Goal: Task Accomplishment & Management: Use online tool/utility

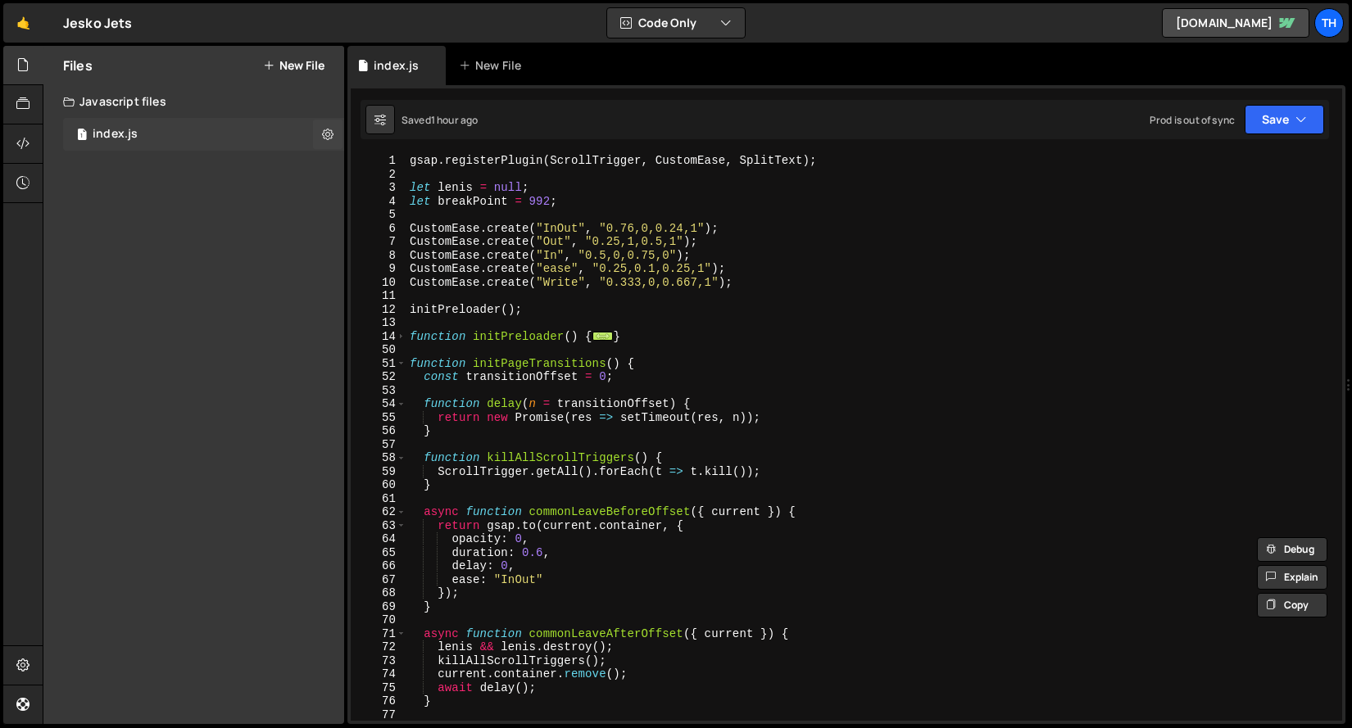
scroll to position [3442, 0]
click at [137, 120] on div "1 index.js 0" at bounding box center [203, 134] width 281 height 33
click at [172, 118] on div "1 index.js 0" at bounding box center [203, 134] width 281 height 33
click at [174, 129] on div "1 index.js 0" at bounding box center [203, 134] width 281 height 33
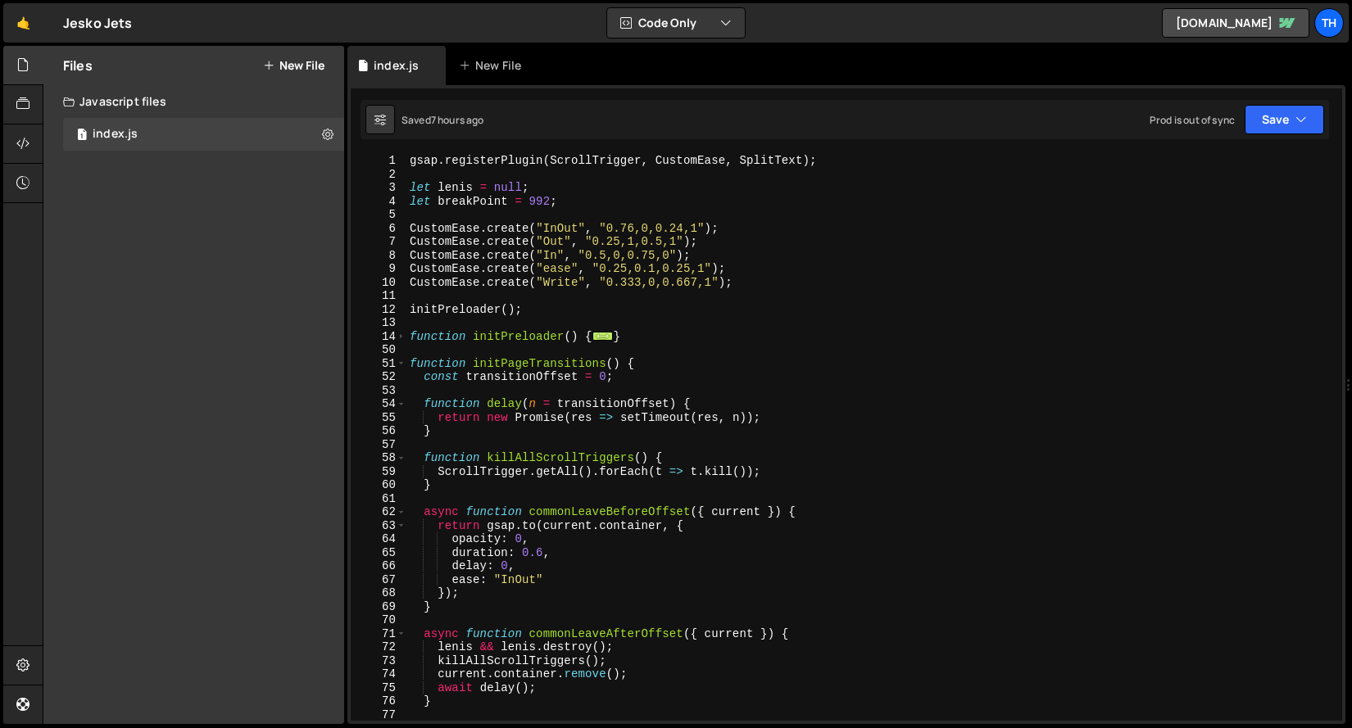
scroll to position [3442, 0]
click at [398, 359] on span at bounding box center [400, 364] width 9 height 14
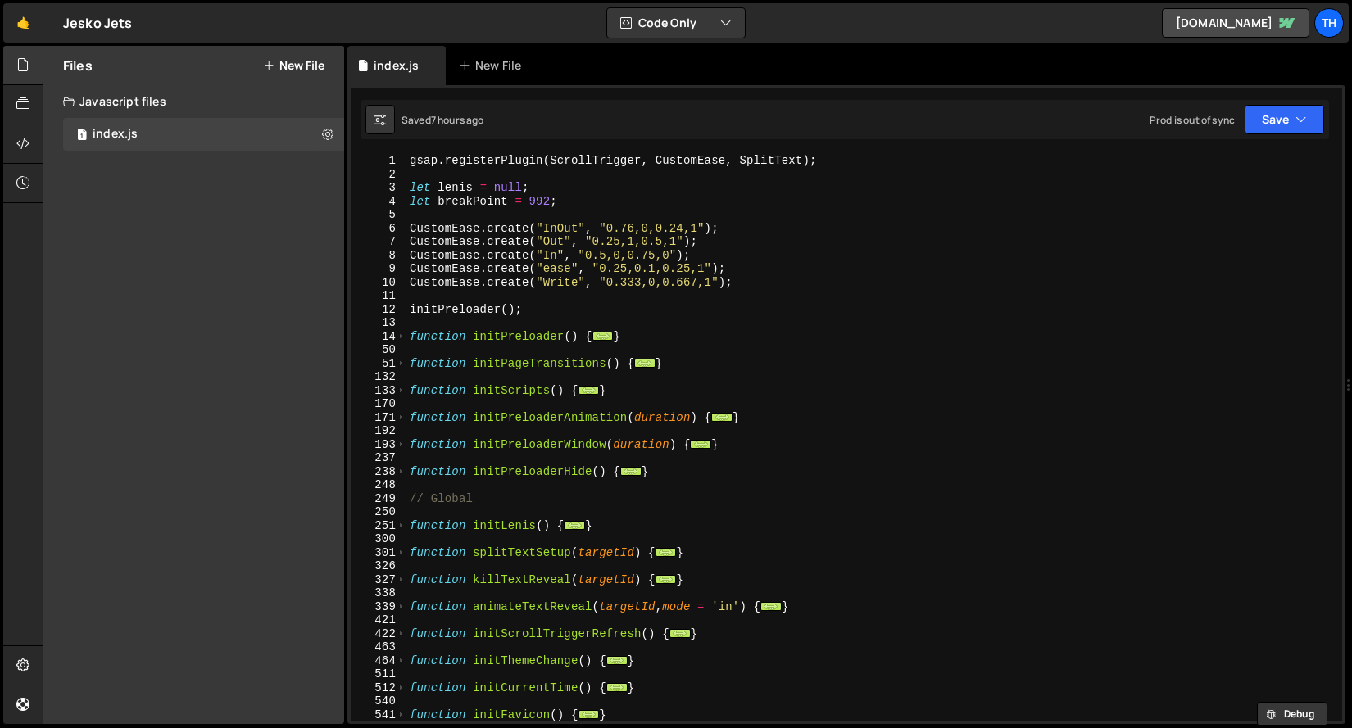
click at [394, 330] on div "14" at bounding box center [379, 337] width 56 height 14
type textarea "function initPreloader() { window.scrollTo(0, 0);"
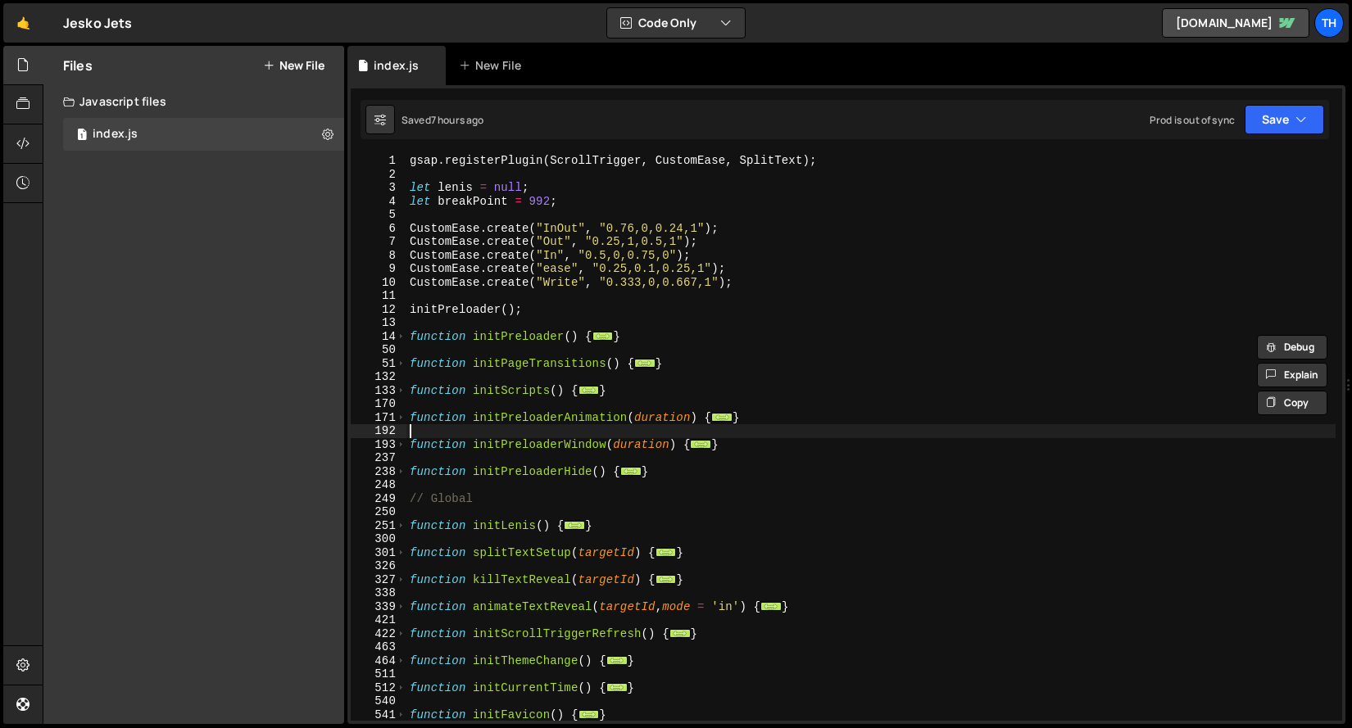
click at [416, 424] on div "gsap . registerPlugin ( ScrollTrigger , CustomEase , SplitText ) ; let [PERSON_…" at bounding box center [870, 451] width 929 height 594
click at [416, 419] on div "gsap . registerPlugin ( ScrollTrigger , CustomEase , SplitText ) ; let [PERSON_…" at bounding box center [870, 451] width 929 height 594
click at [405, 419] on div "171" at bounding box center [379, 418] width 56 height 14
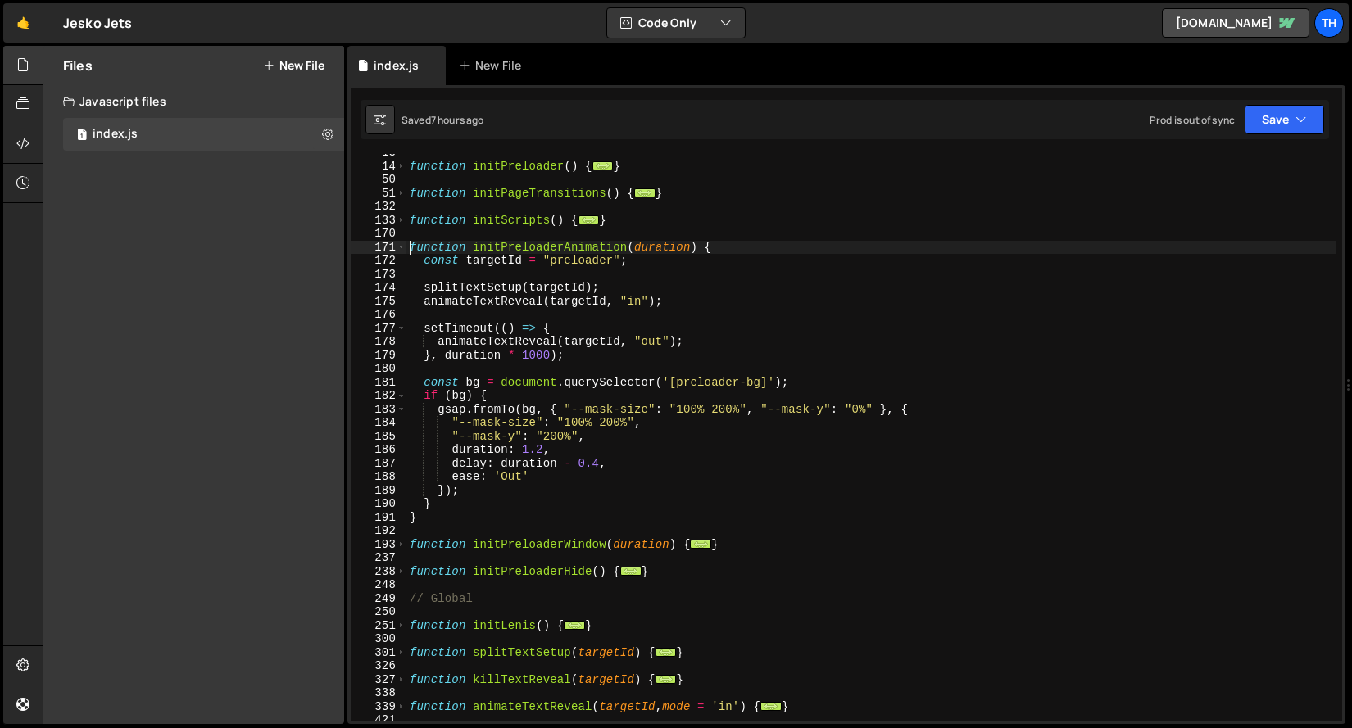
scroll to position [170, 0]
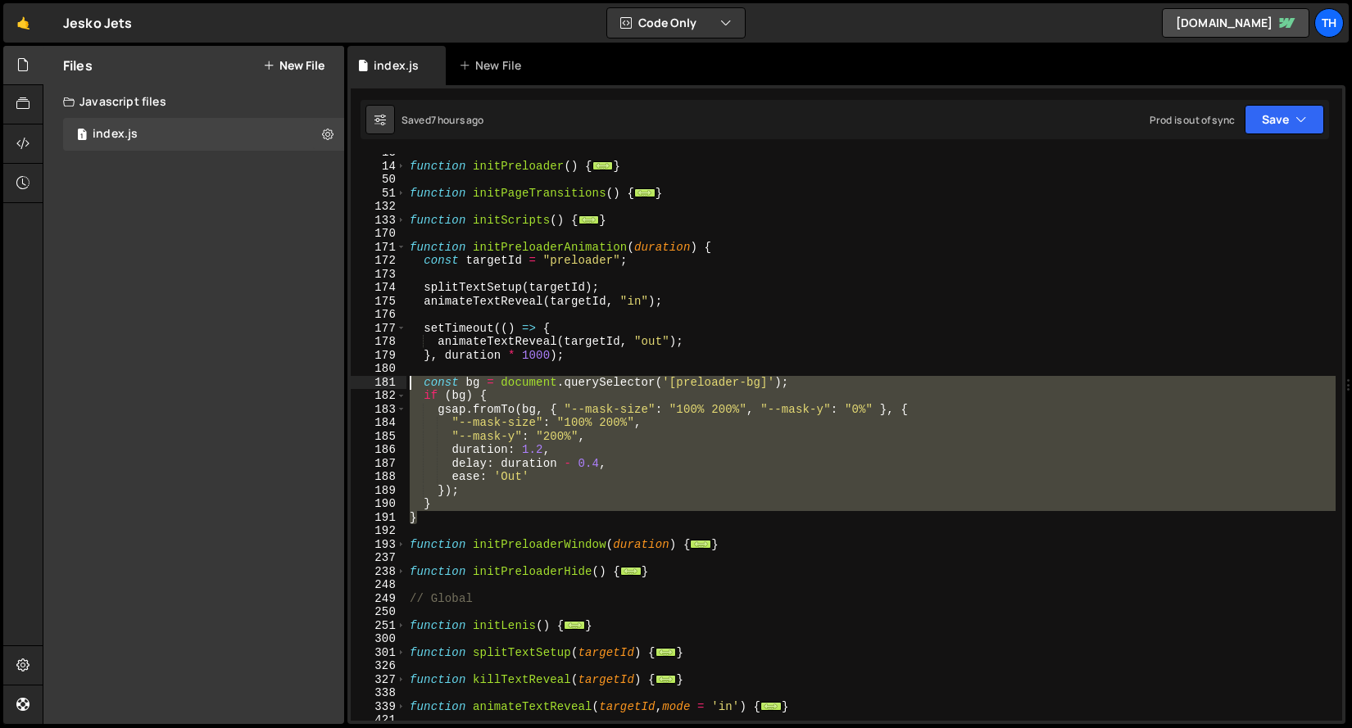
drag, startPoint x: 448, startPoint y: 512, endPoint x: 362, endPoint y: 385, distance: 153.4
click at [362, 385] on div "function initPreloaderAnimation(duration) { 13 14 50 51 132 133 170 171 172 173…" at bounding box center [846, 437] width 991 height 567
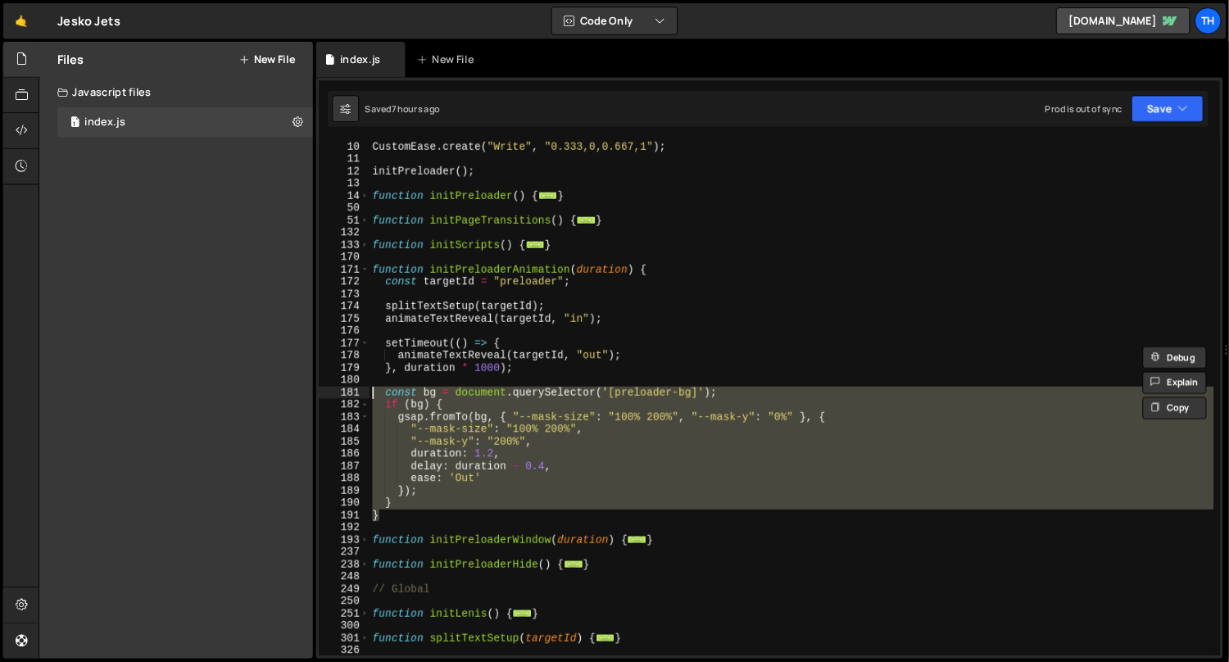
scroll to position [3442, 0]
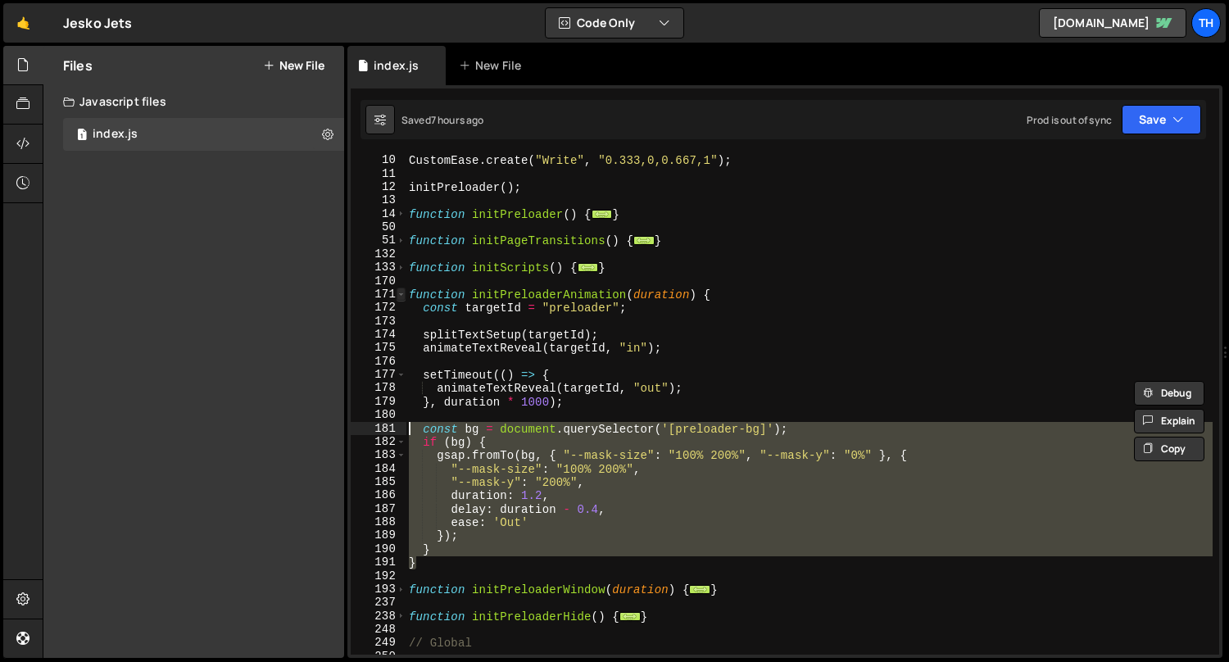
click at [401, 299] on span at bounding box center [400, 294] width 9 height 13
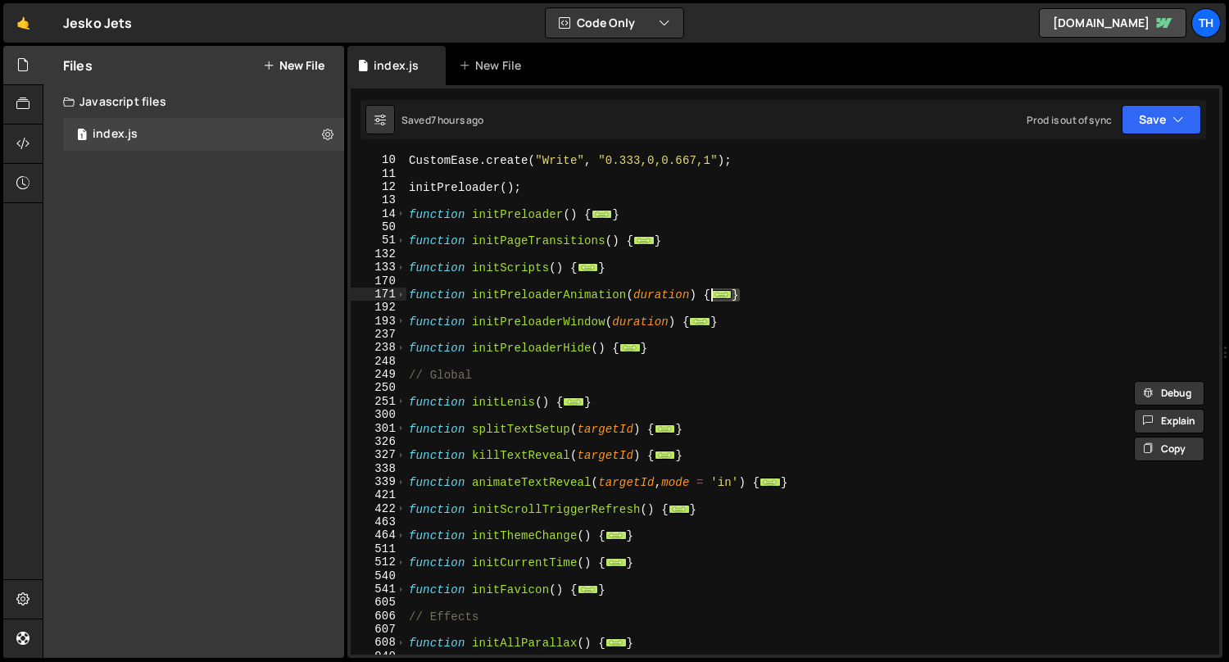
scroll to position [0, 0]
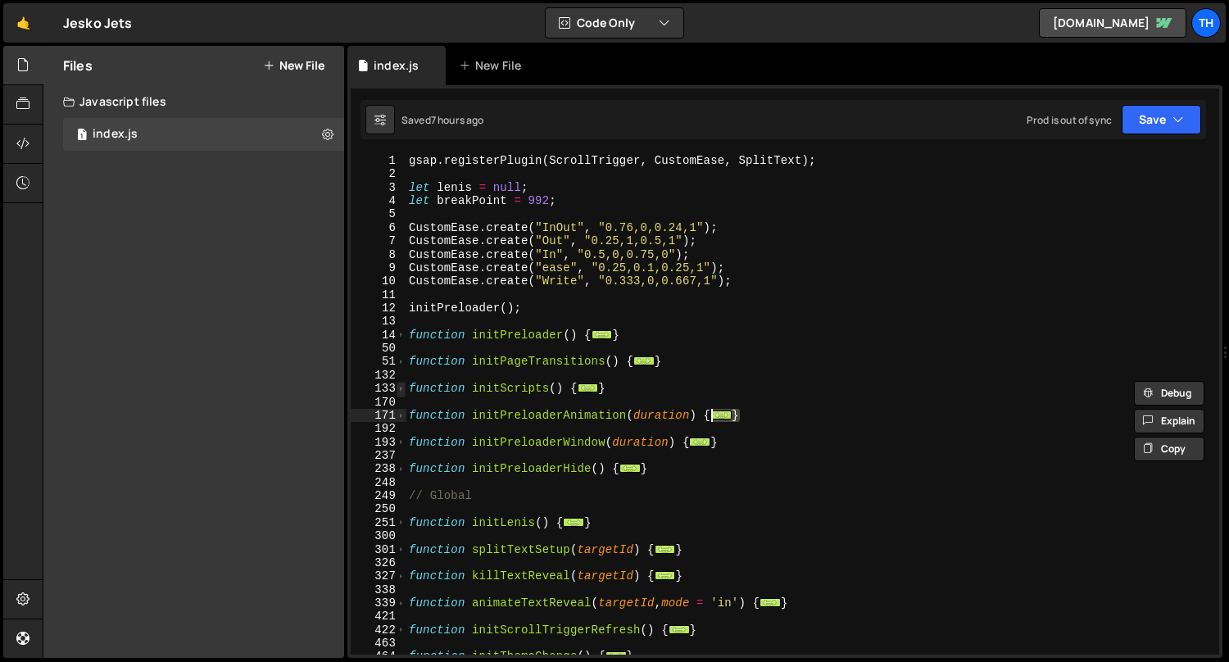
click at [399, 388] on span at bounding box center [400, 388] width 9 height 13
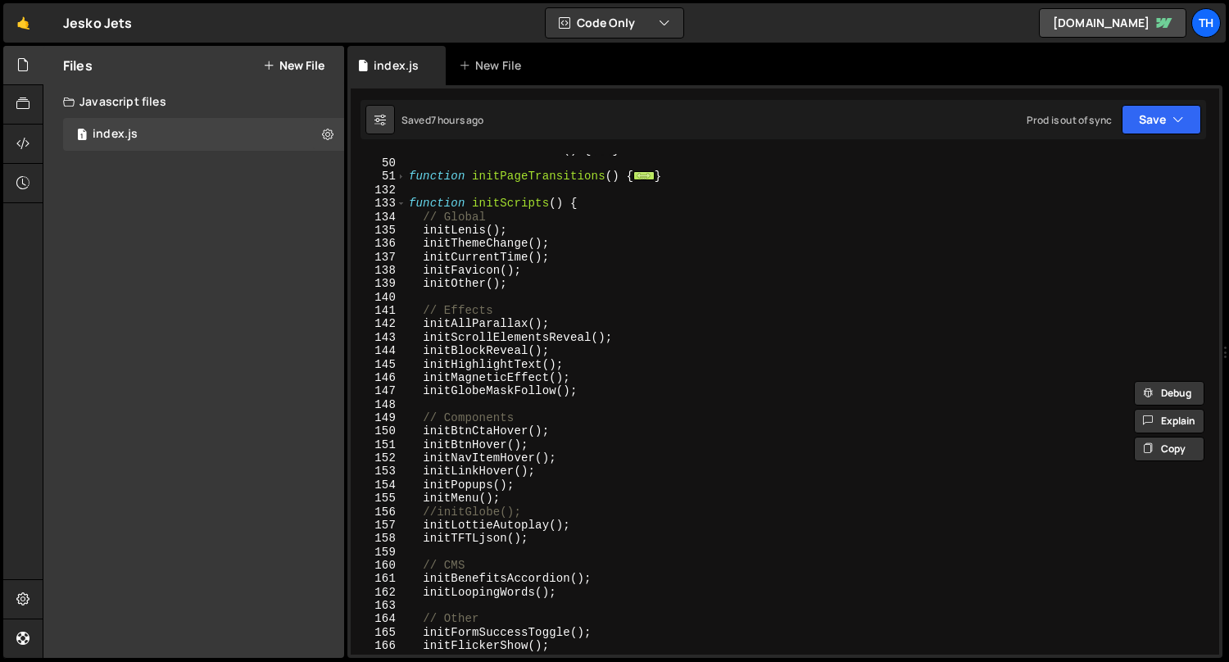
scroll to position [184, 0]
drag, startPoint x: 422, startPoint y: 324, endPoint x: 570, endPoint y: 321, distance: 148.3
click at [570, 321] on div "function initPreloader ( ) { ... } function initPageTransitions ( ) { ... } fun…" at bounding box center [809, 407] width 808 height 528
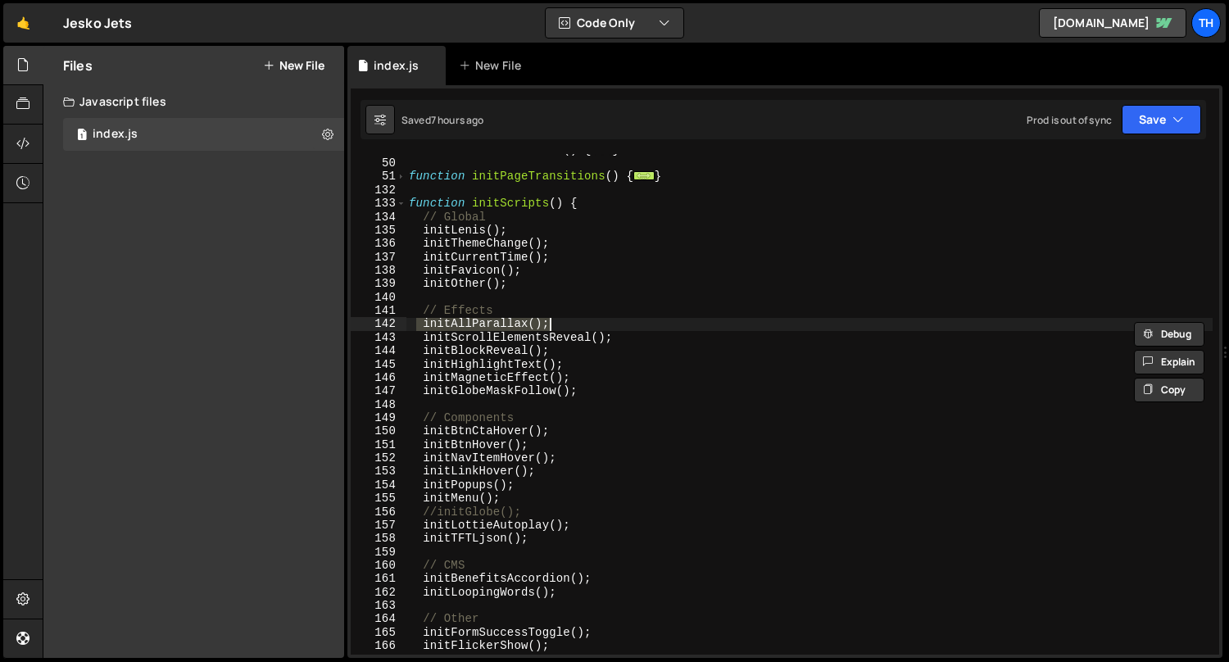
click at [430, 318] on div "function initPreloader ( ) { ... } function initPageTransitions ( ) { ... } fun…" at bounding box center [808, 404] width 807 height 500
drag, startPoint x: 423, startPoint y: 322, endPoint x: 572, endPoint y: 319, distance: 148.3
click at [572, 319] on div "function initPreloader ( ) { ... } function initPageTransitions ( ) { ... } fun…" at bounding box center [809, 407] width 808 height 528
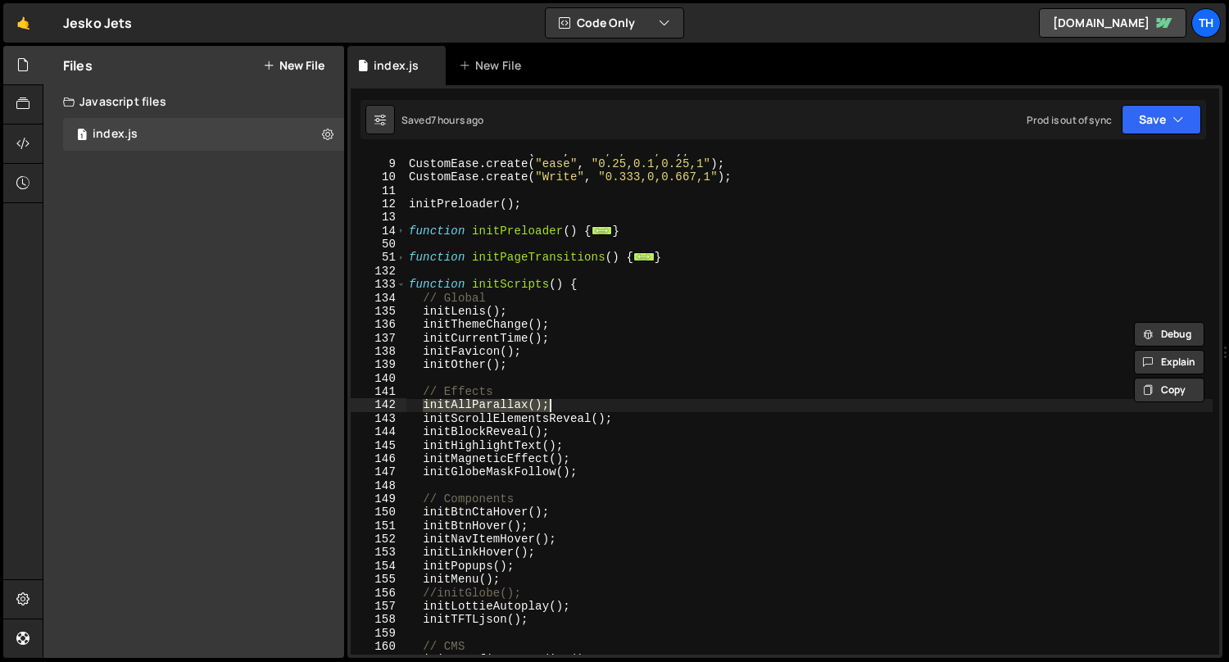
scroll to position [103, 0]
click at [417, 414] on div "CustomEase . create ( "In" , "0.5,0,0.75,0" ) ; CustomEase . create ( "ease" , …" at bounding box center [809, 408] width 808 height 528
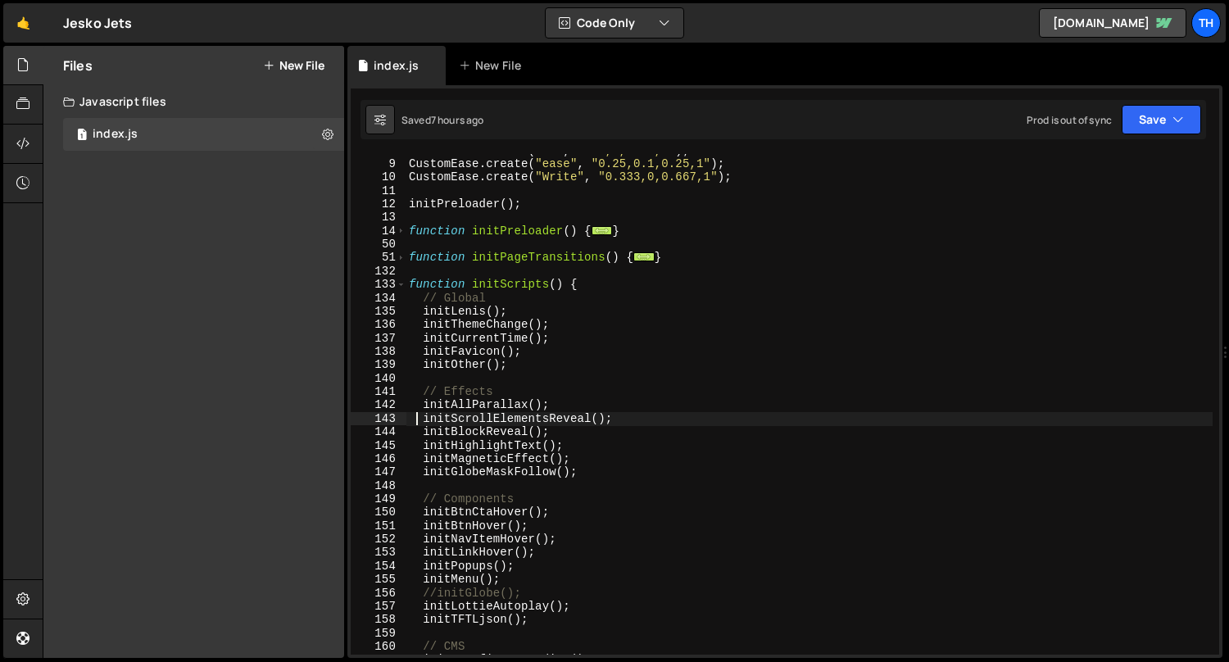
click at [421, 398] on div "CustomEase . create ( "In" , "0.5,0,0.75,0" ) ; CustomEase . create ( "ease" , …" at bounding box center [809, 408] width 808 height 528
click at [423, 406] on div "CustomEase . create ( "In" , "0.5,0,0.75,0" ) ; CustomEase . create ( "ease" , …" at bounding box center [809, 408] width 808 height 528
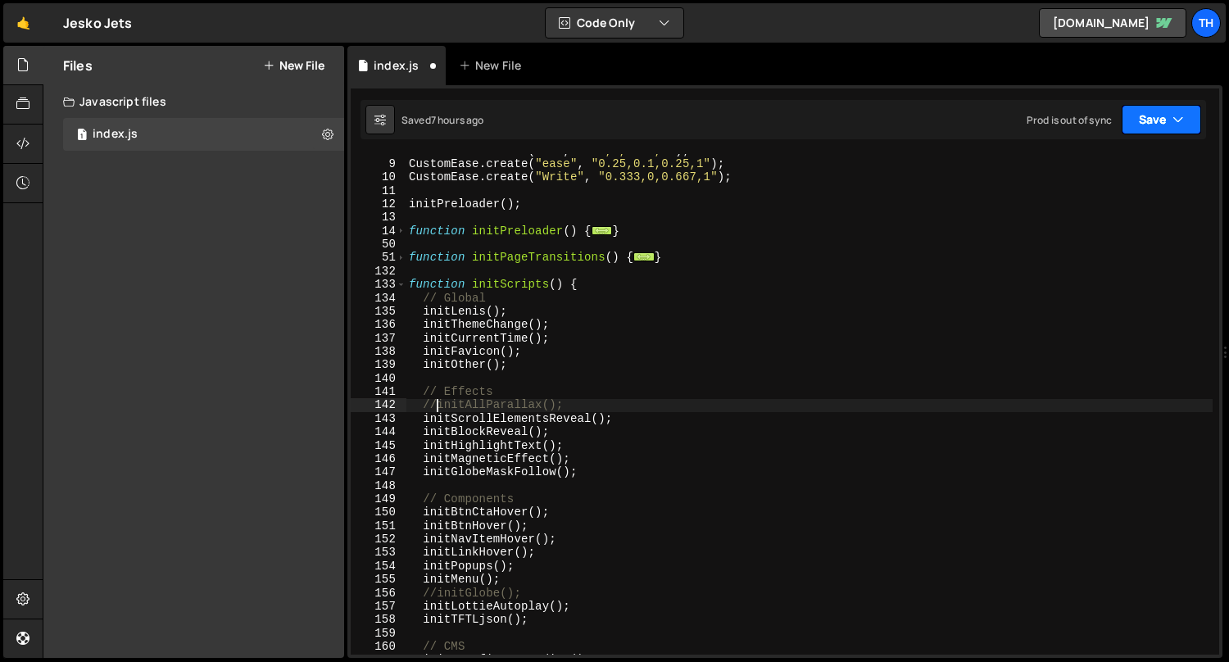
click at [1139, 123] on button "Save" at bounding box center [1160, 119] width 79 height 29
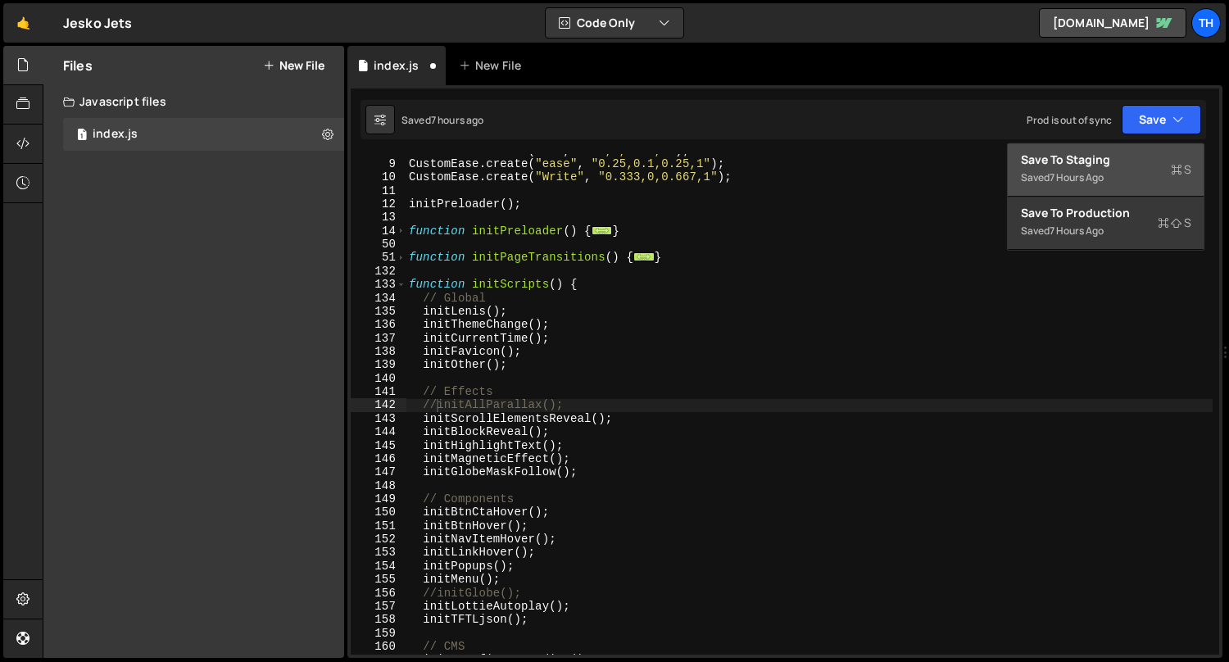
click at [1138, 178] on div "Saved 7 hours ago" at bounding box center [1106, 178] width 170 height 20
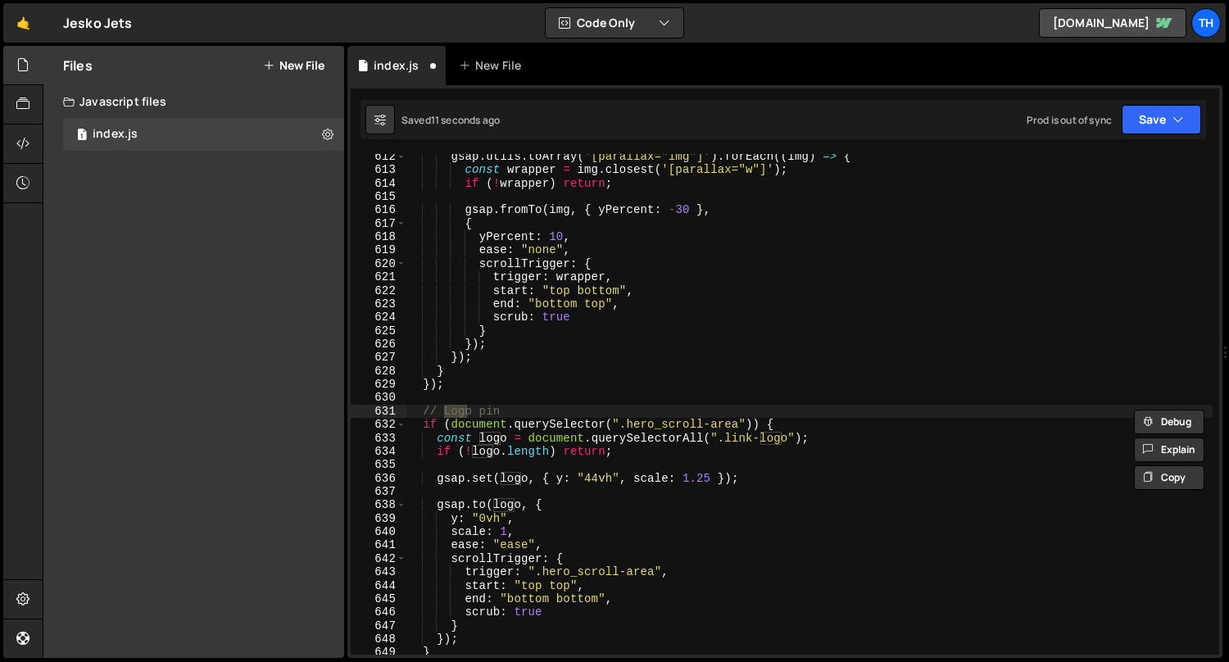
scroll to position [26340, 0]
type textarea "// Test"
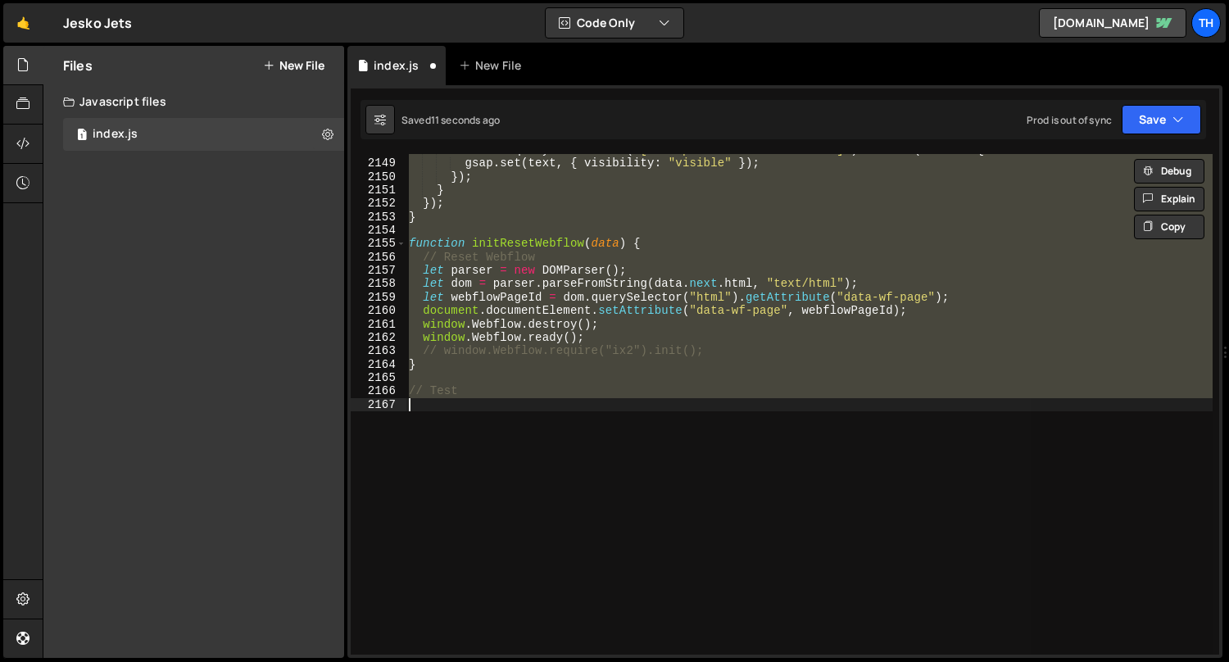
click at [489, 426] on div "document . querySelectorAll ( "[data-prevent-flicker='true']" ) . forEach ( tex…" at bounding box center [808, 404] width 807 height 500
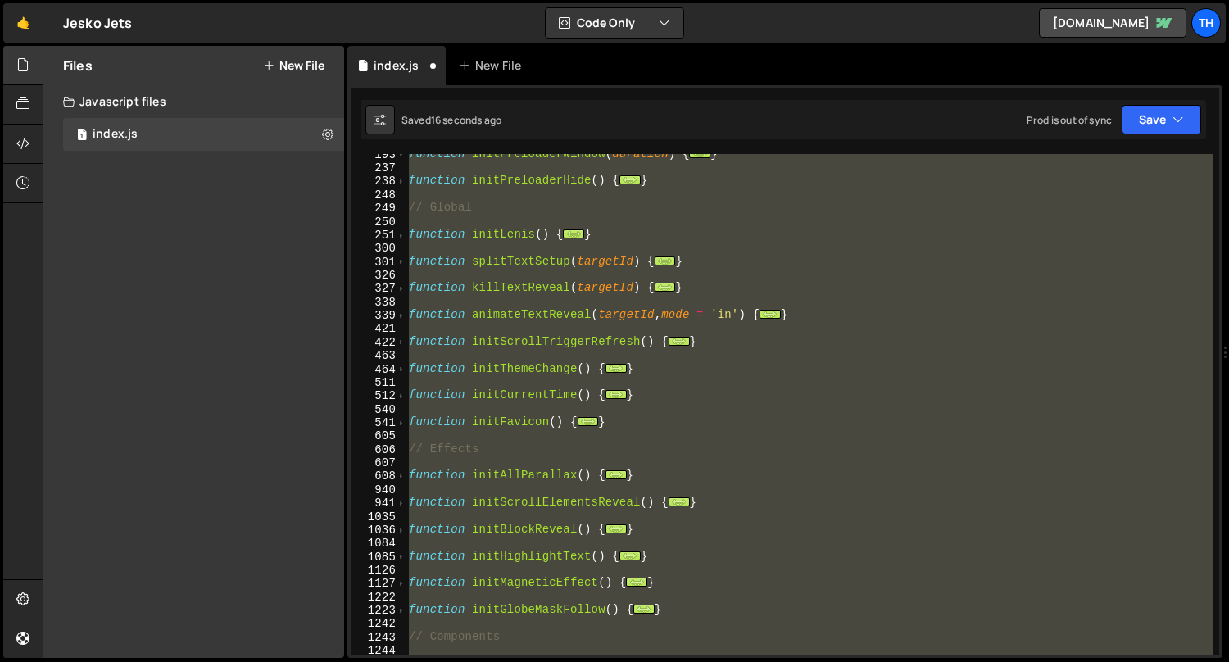
scroll to position [431, 0]
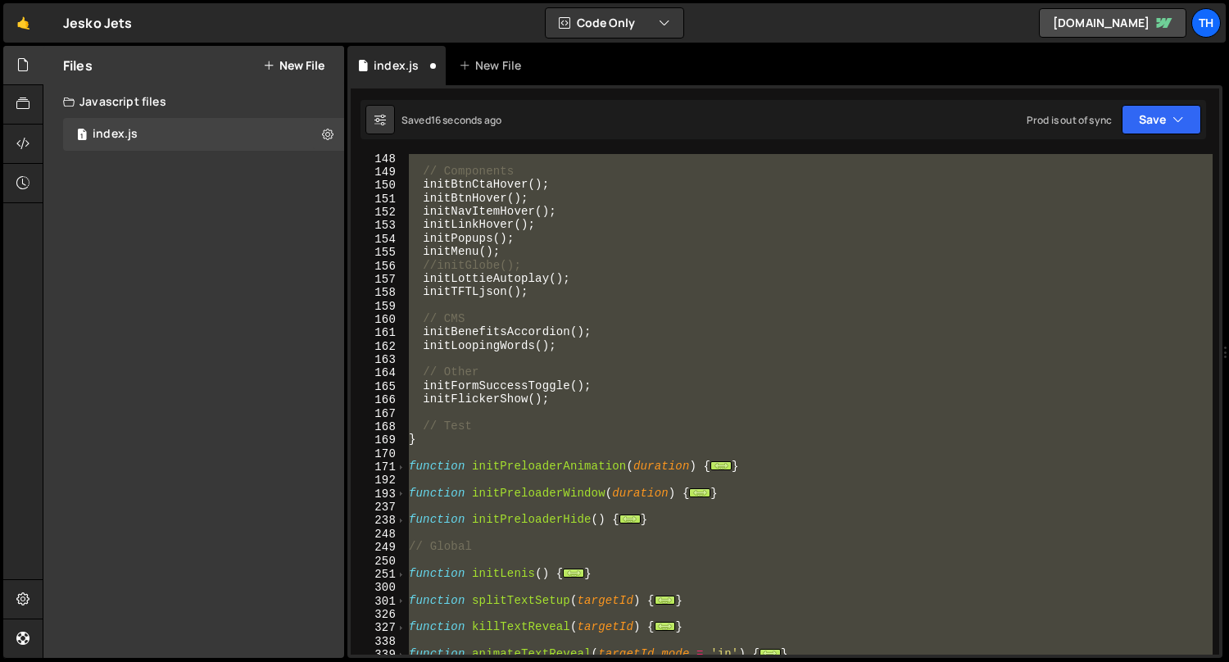
click at [449, 413] on div "// Components initBtnCtaHover ( ) ; initBtnHover ( ) ; initNavItemHover ( ) ; i…" at bounding box center [809, 416] width 808 height 528
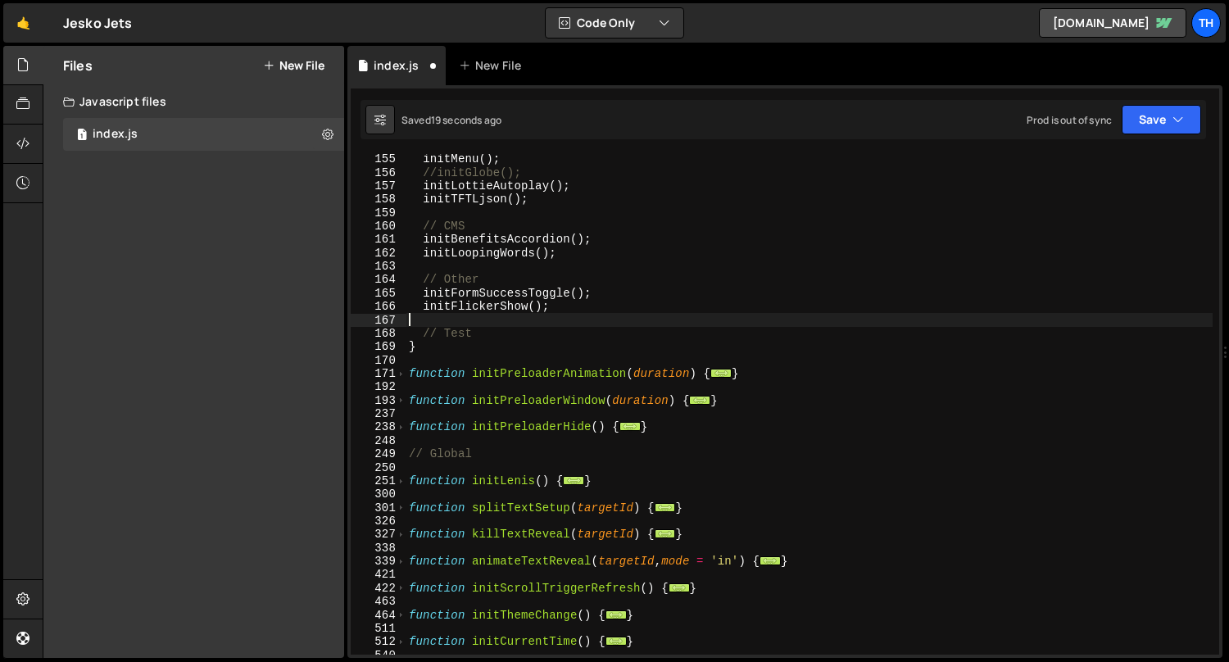
scroll to position [582, 0]
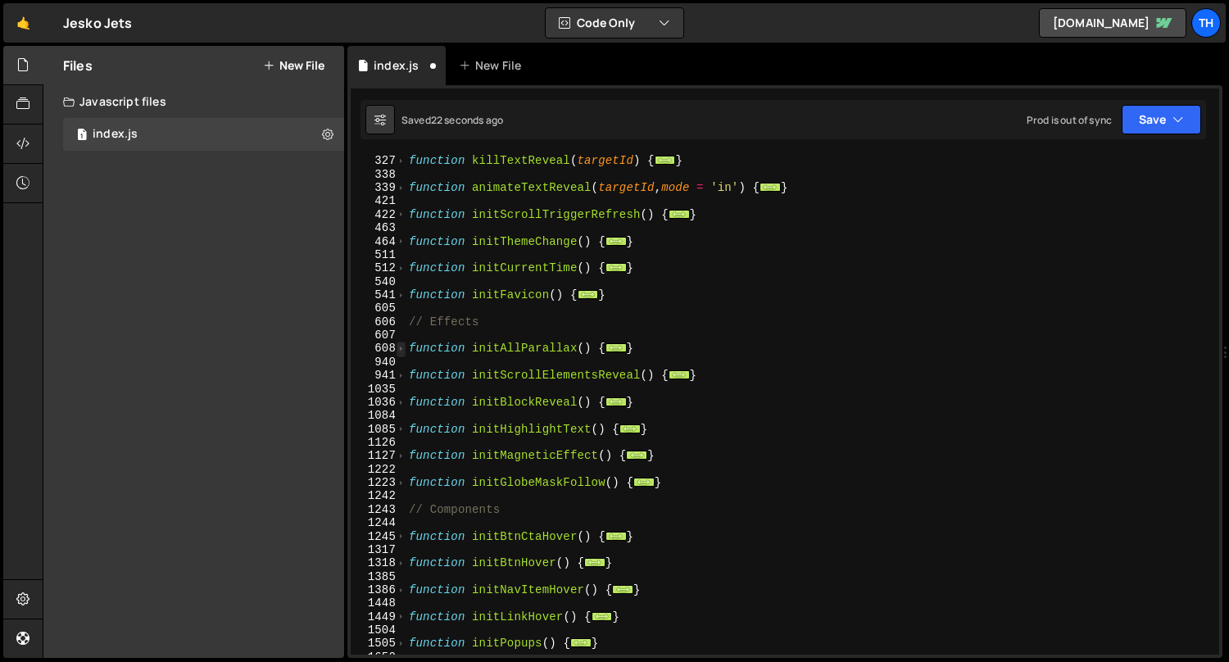
click at [401, 351] on span at bounding box center [400, 348] width 9 height 13
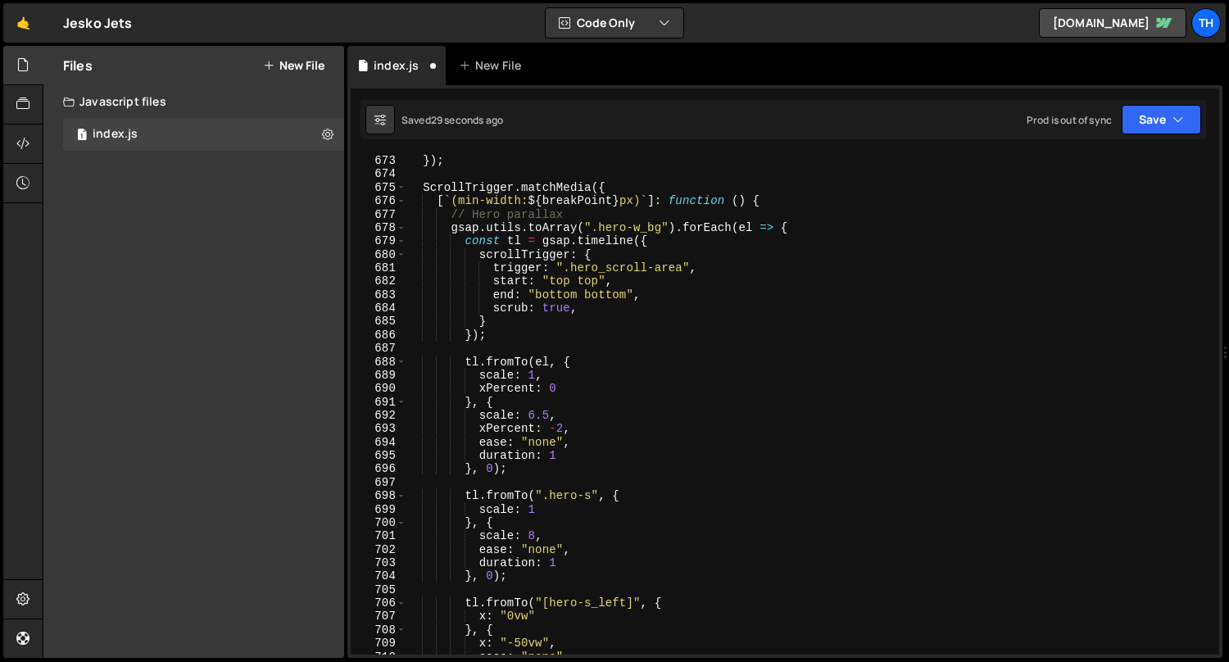
scroll to position [1953, 0]
click at [400, 190] on span at bounding box center [400, 190] width 9 height 13
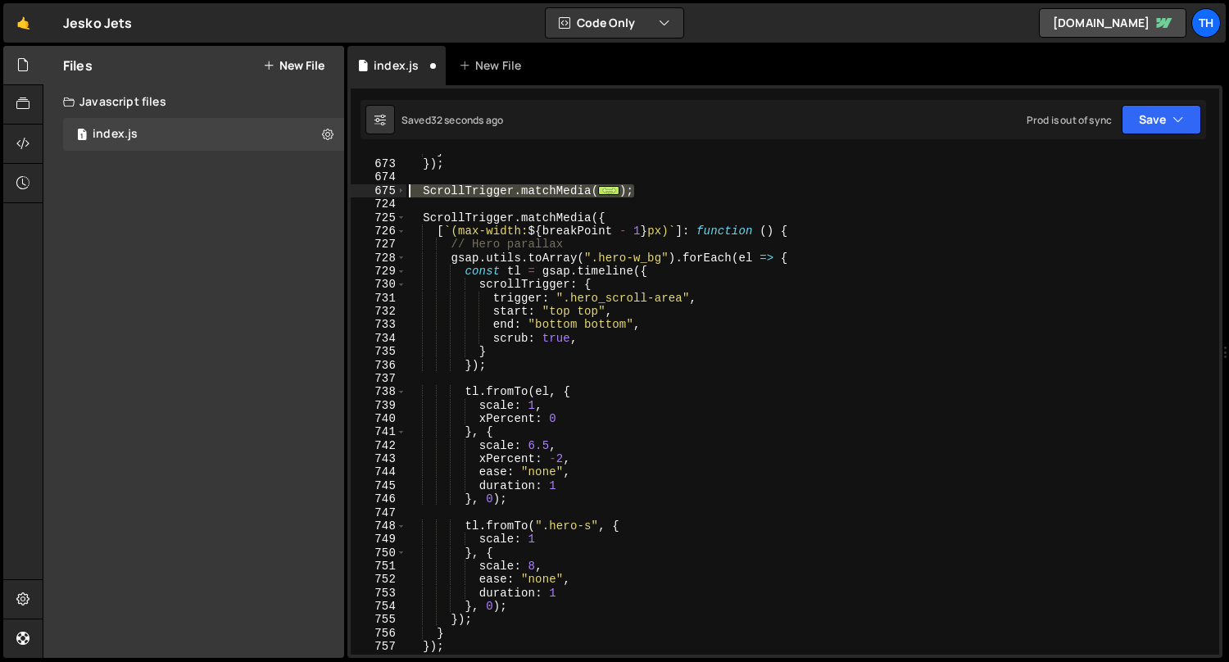
drag, startPoint x: 682, startPoint y: 192, endPoint x: 343, endPoint y: 187, distance: 338.3
click at [343, 187] on div "Files New File Javascript files 1 index.js 0 CSS files Copy share link Edit Fil…" at bounding box center [636, 352] width 1186 height 613
type textarea "ScrollTrigger.matchMedia({ [`(min-width: ${breakPoint}px)`]: function () {"
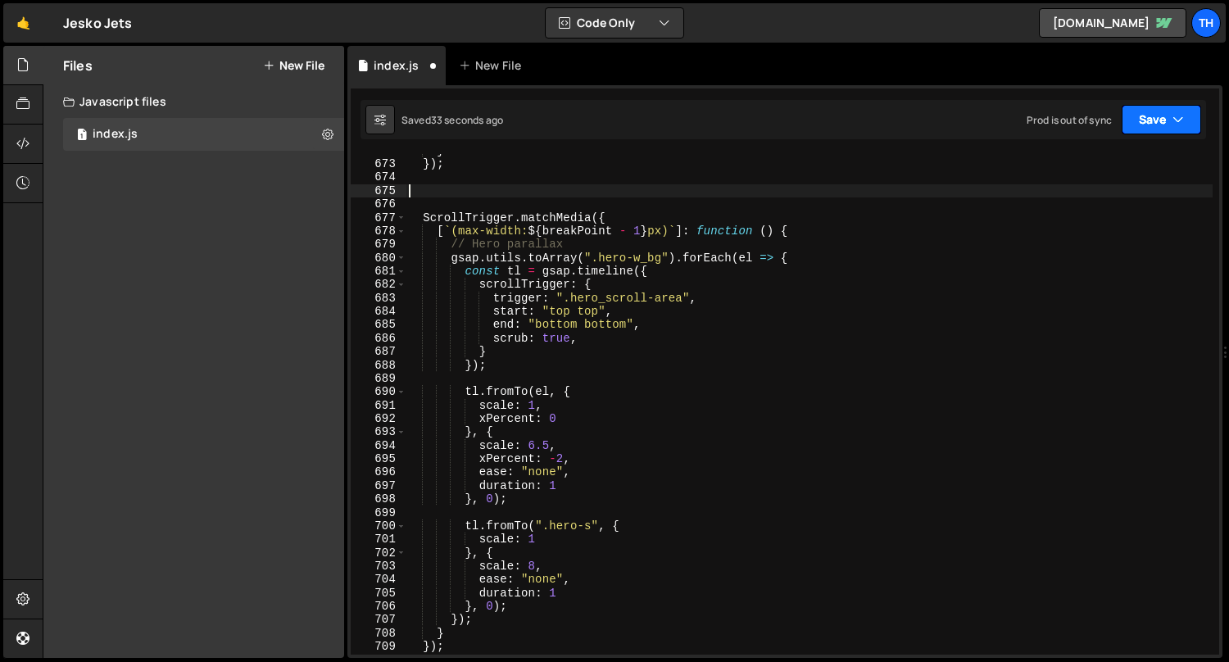
click at [1155, 116] on button "Save" at bounding box center [1160, 119] width 79 height 29
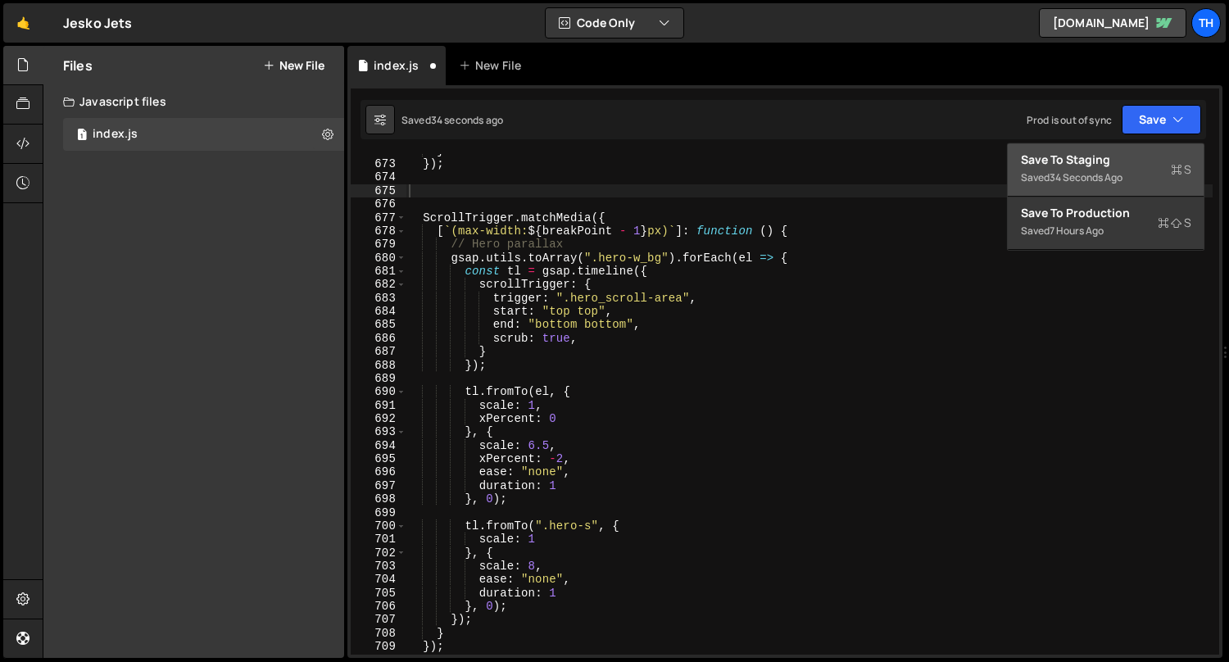
click at [1119, 159] on div "Save to Staging S" at bounding box center [1106, 160] width 170 height 16
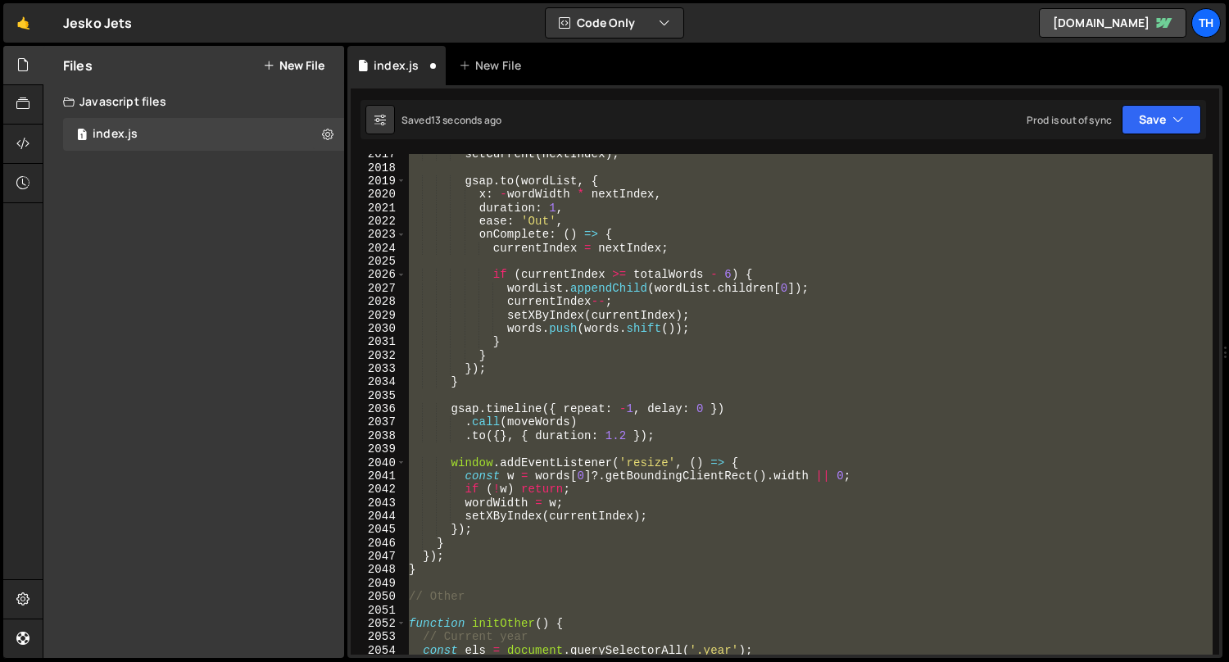
scroll to position [25393, 0]
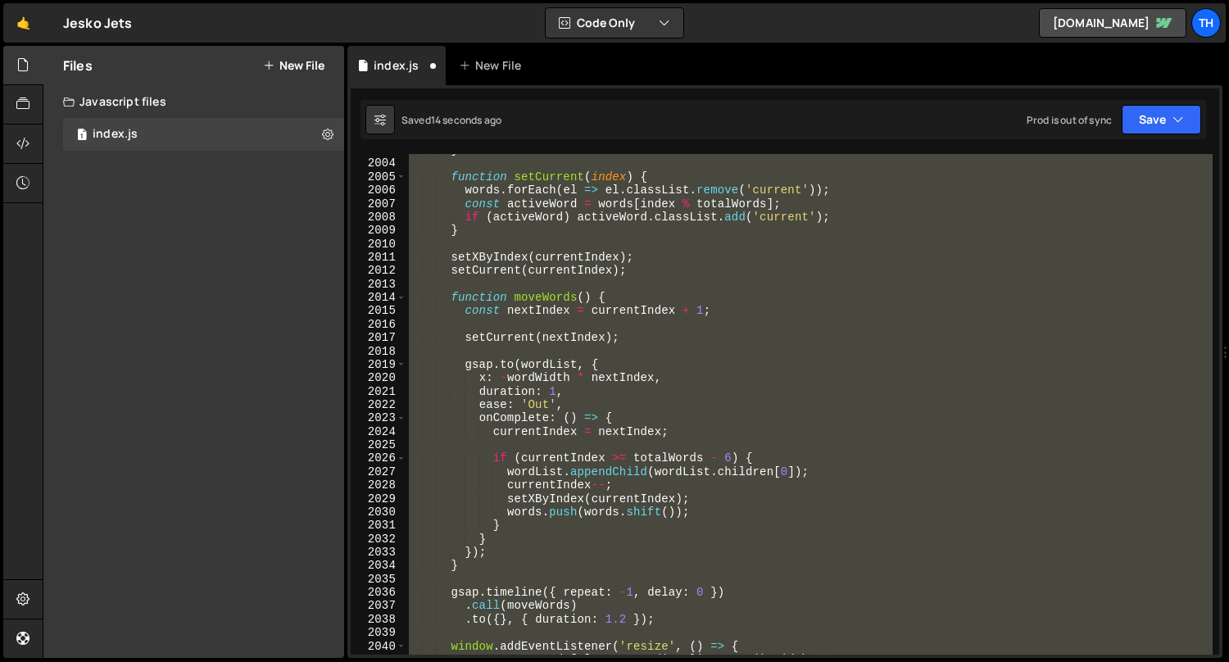
click at [641, 389] on div "} function setCurrent ( index ) { words . forEach ( el => el . classList . remo…" at bounding box center [809, 407] width 808 height 528
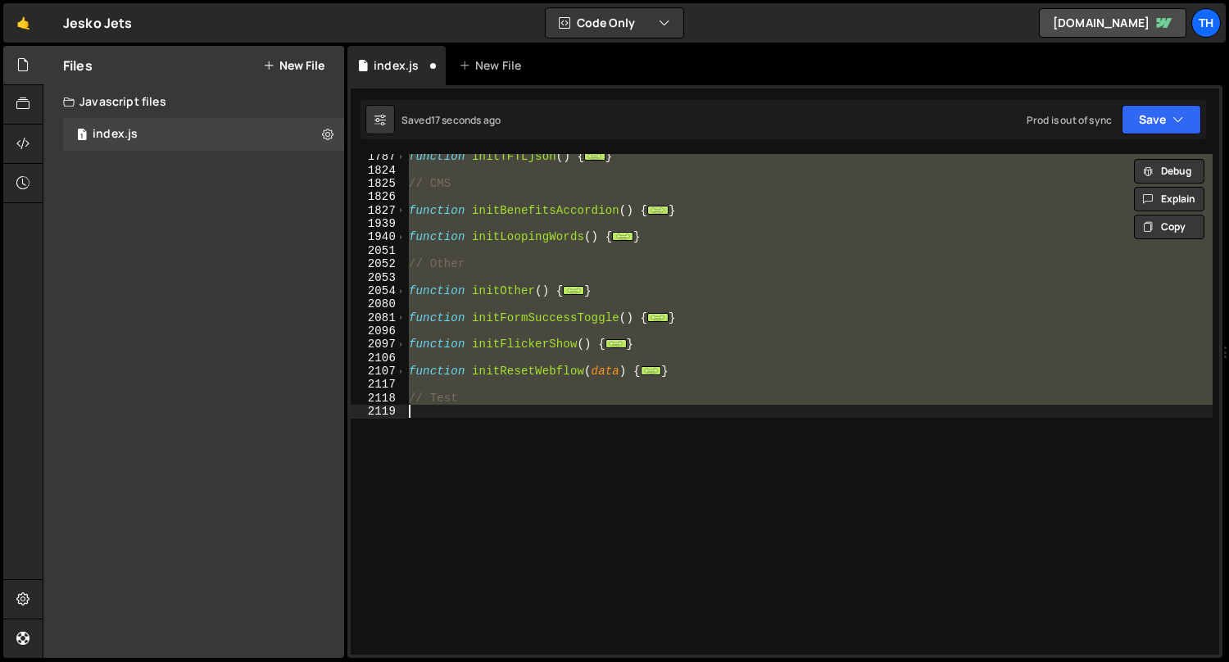
type textarea "} });"
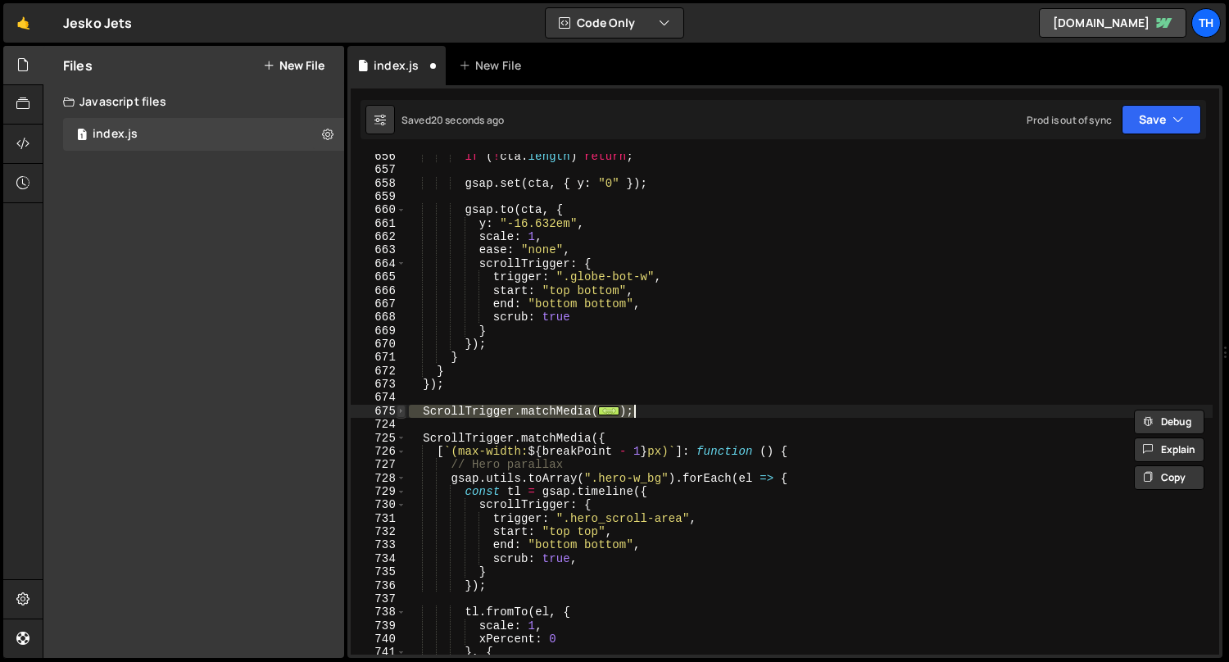
click at [398, 413] on span at bounding box center [400, 411] width 9 height 13
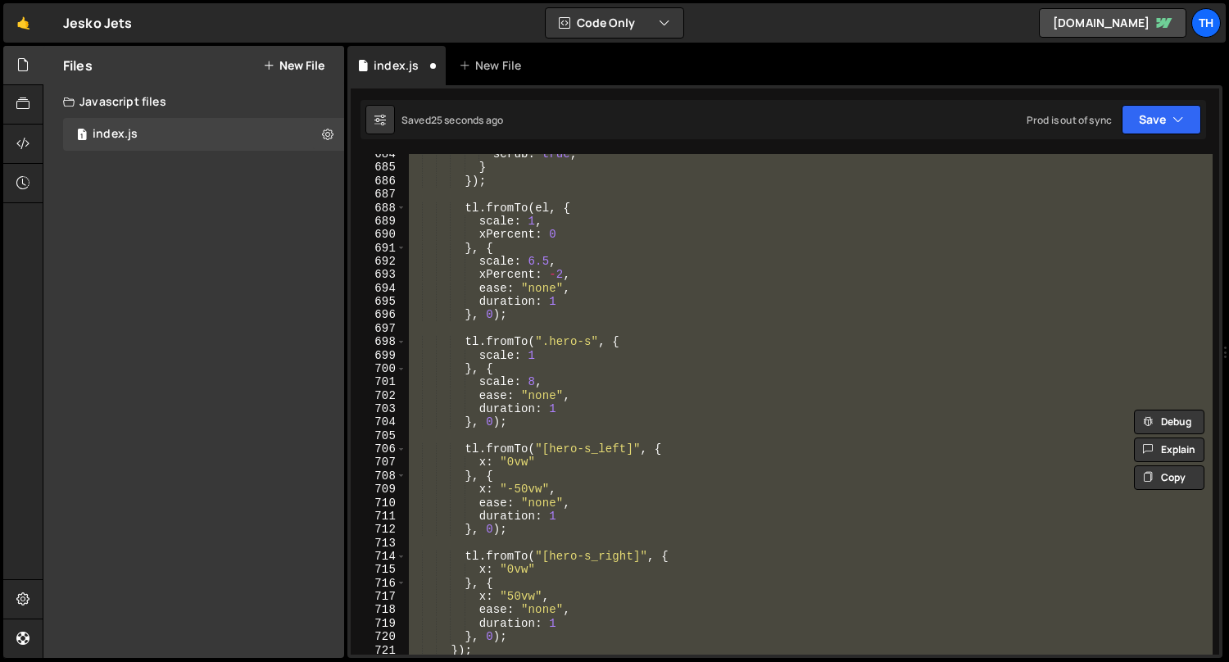
scroll to position [2109, 0]
click at [507, 394] on div "scrub : true , } }) ; tl . fromTo ( el , { scale : 1 , xPercent : 0 } , { scale…" at bounding box center [808, 404] width 807 height 500
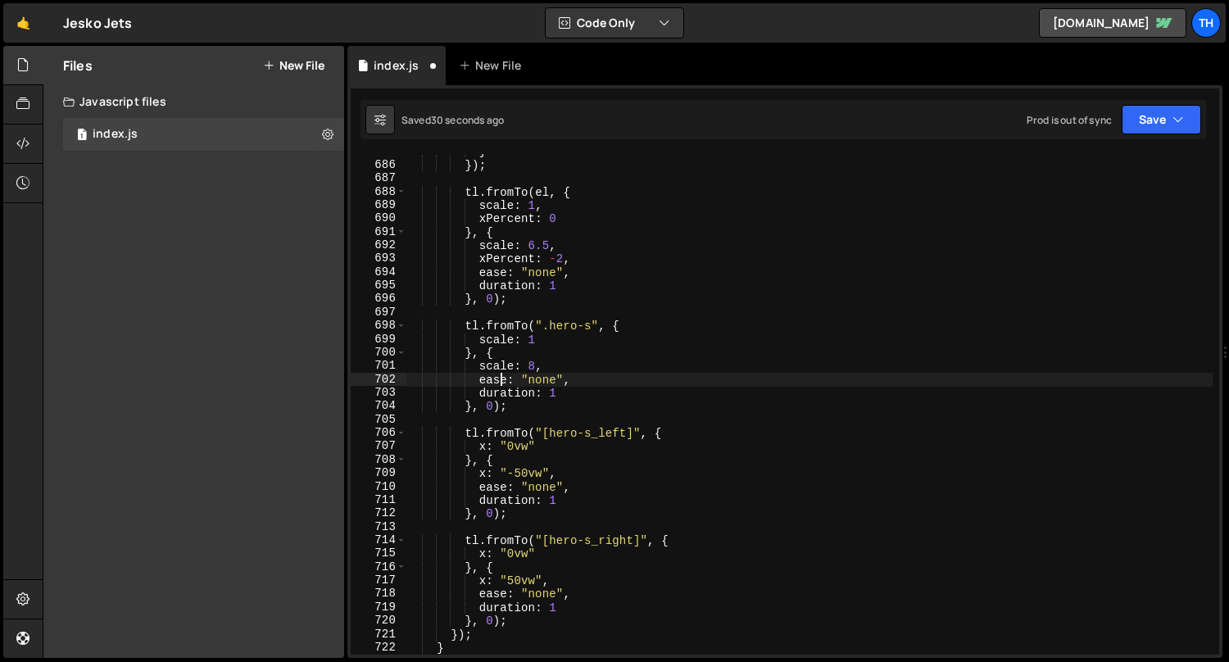
scroll to position [2131, 0]
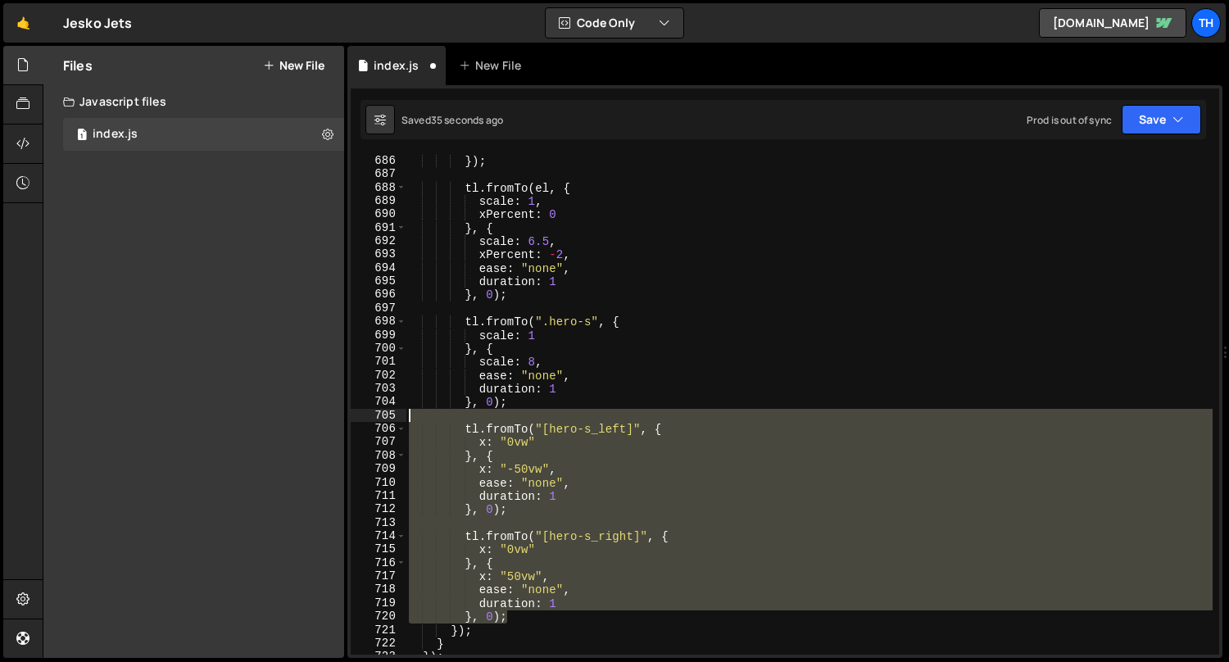
drag, startPoint x: 537, startPoint y: 614, endPoint x: 353, endPoint y: 420, distance: 267.1
click at [353, 420] on div "ease: "none", 685 686 687 688 689 690 691 692 693 694 695 696 697 698 699 700 7…" at bounding box center [785, 404] width 868 height 500
type textarea "tl.fromTo("[hero-s_left]", {"
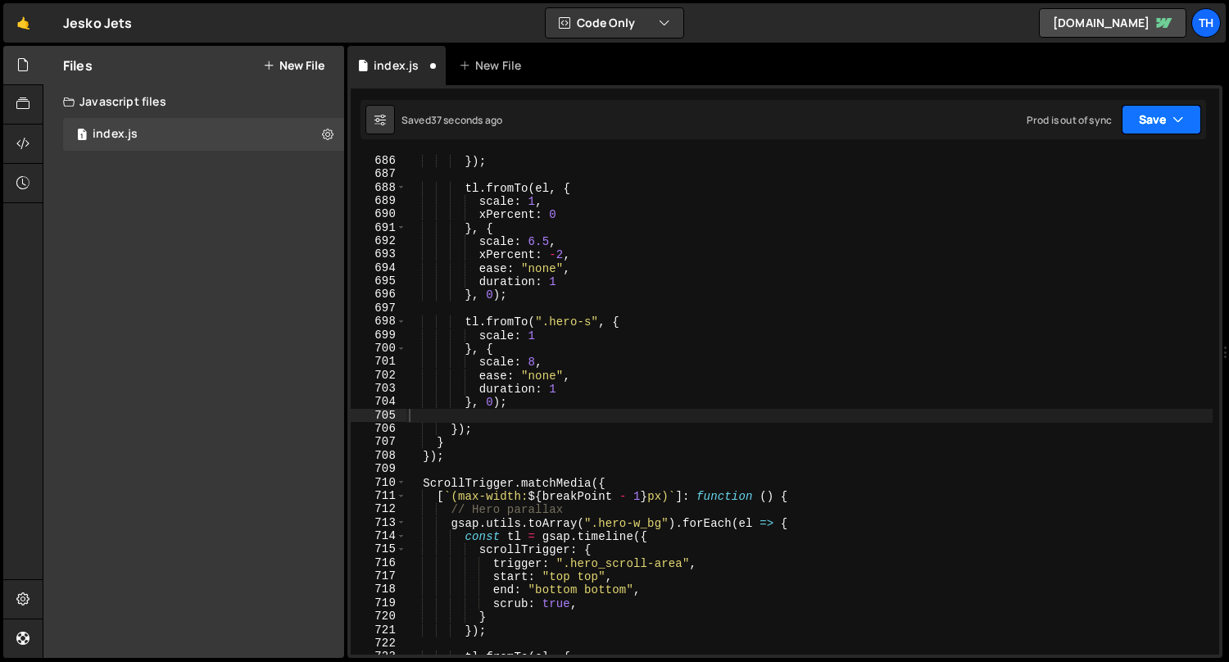
click at [1186, 113] on button "Save" at bounding box center [1160, 119] width 79 height 29
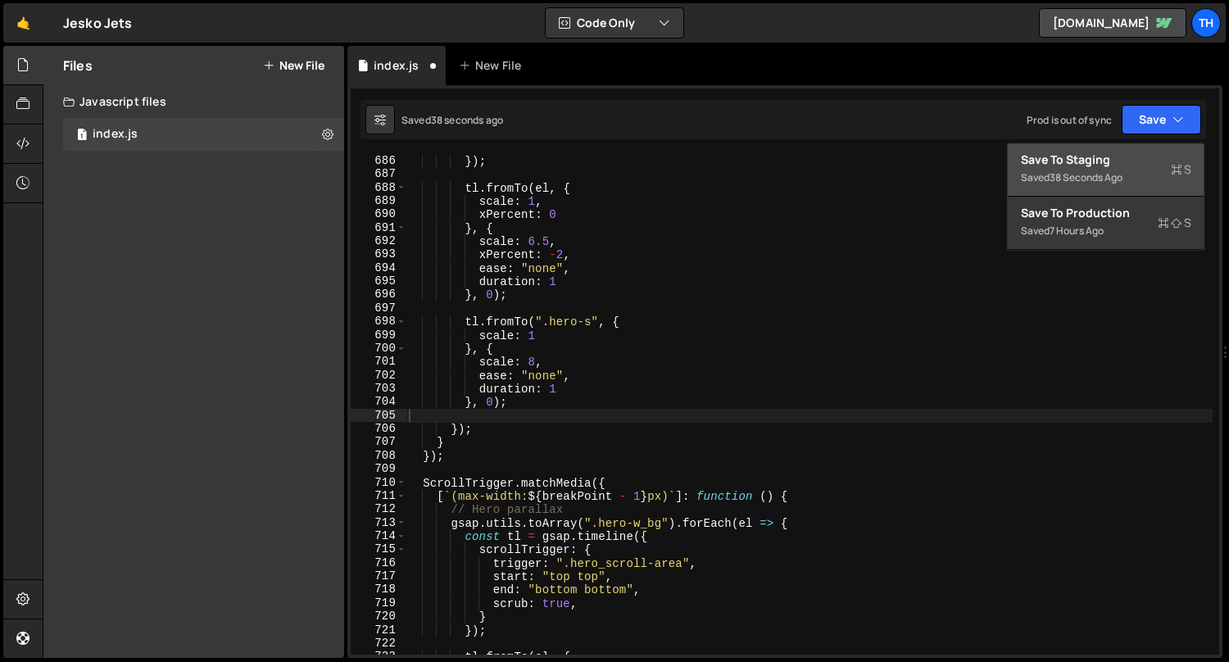
click at [1135, 150] on button "Save to Staging S Saved 38 seconds ago" at bounding box center [1106, 169] width 197 height 53
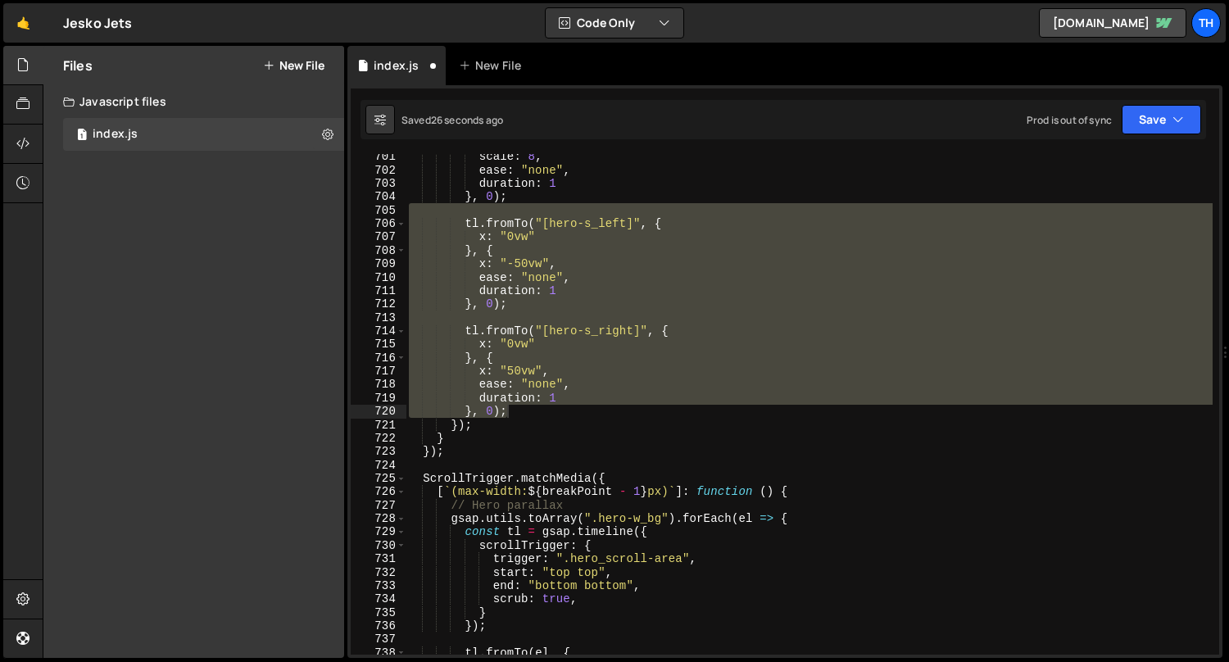
scroll to position [2336, 0]
click at [1151, 111] on button "Save" at bounding box center [1160, 119] width 79 height 29
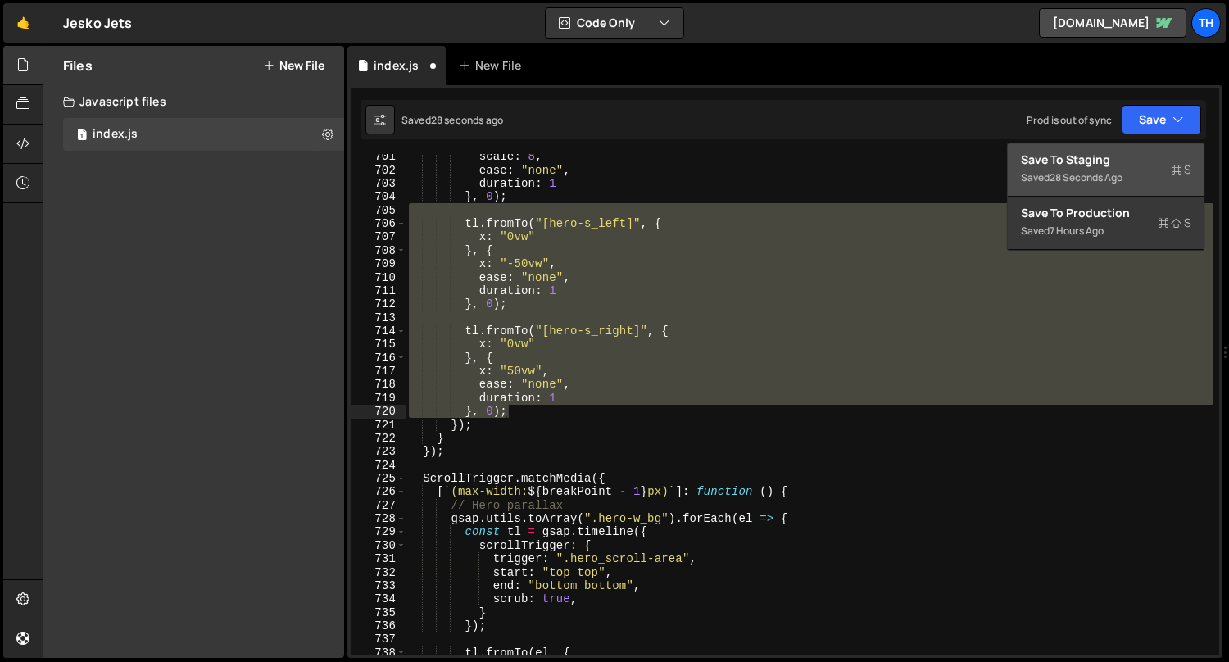
click at [1104, 168] on div "Saved 28 seconds ago" at bounding box center [1106, 178] width 170 height 20
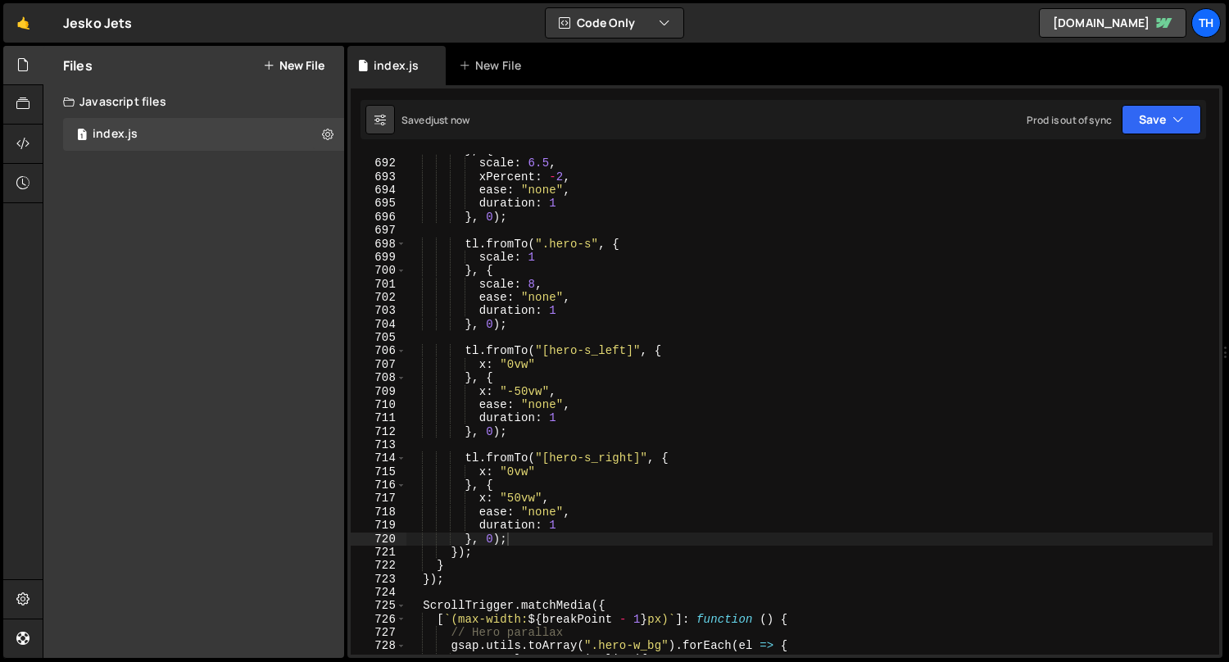
scroll to position [8556, 0]
click at [1193, 120] on button "Save" at bounding box center [1160, 119] width 79 height 29
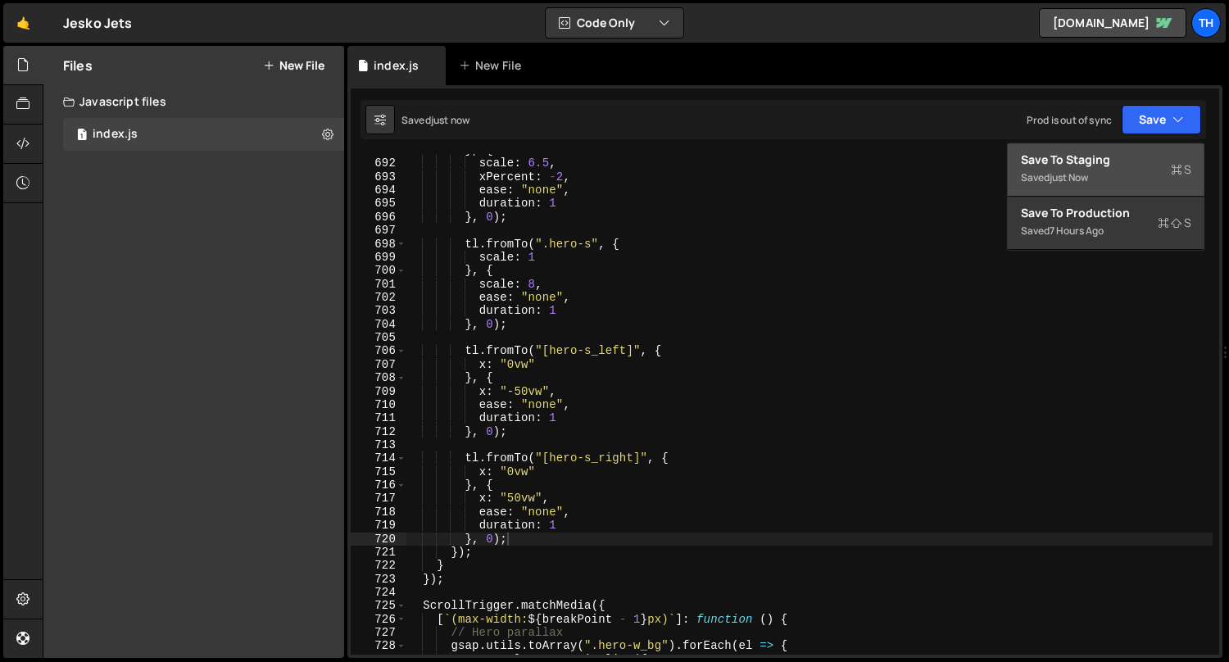
click at [1133, 174] on div "Saved just now" at bounding box center [1106, 178] width 170 height 20
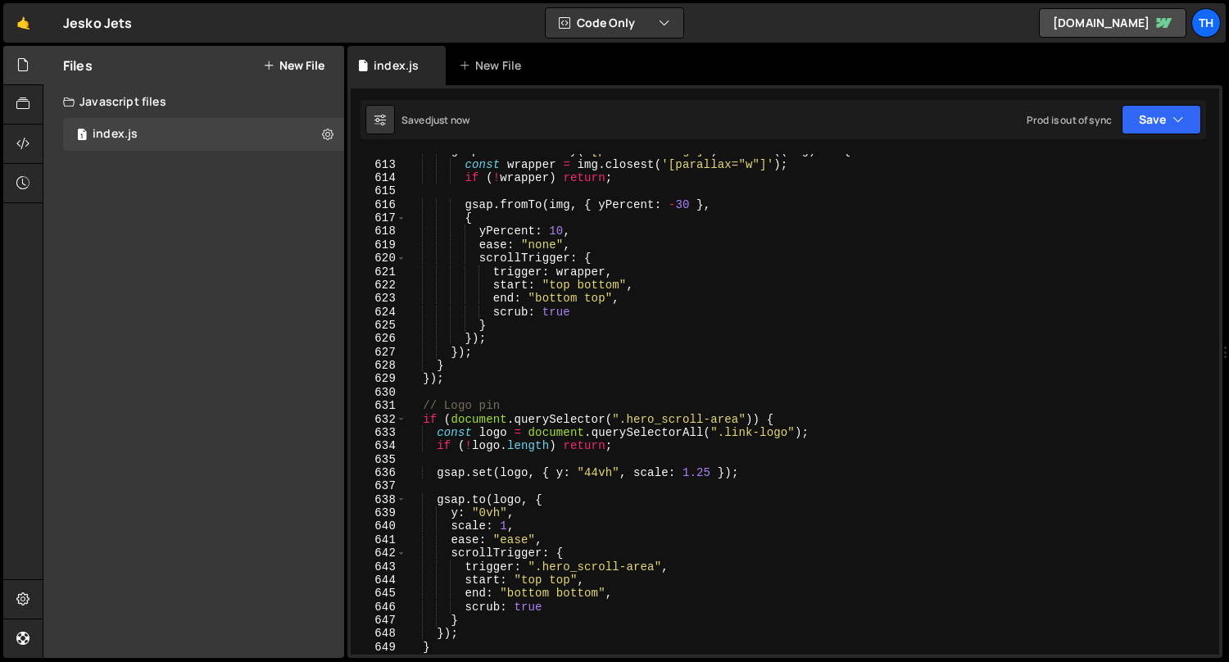
scroll to position [7578, 0]
